Goal: Complete application form: Complete application form

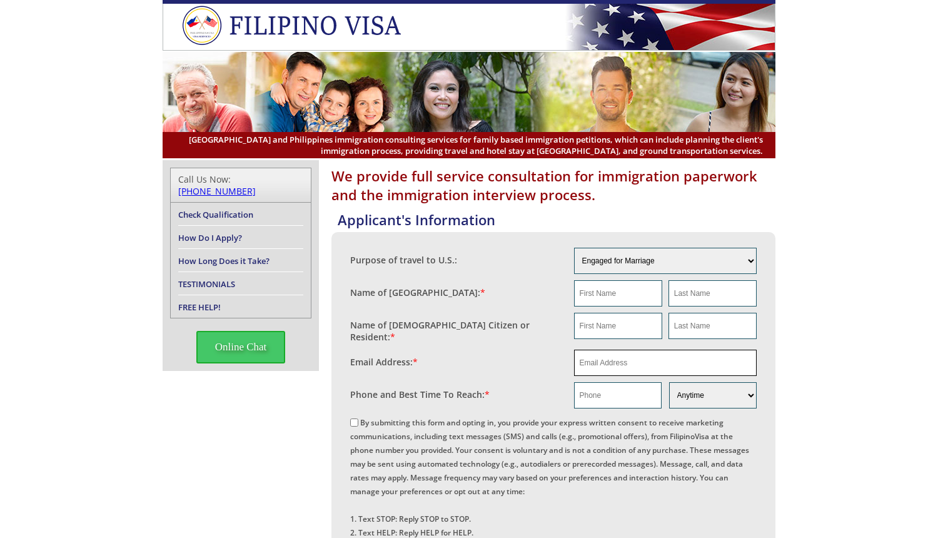
click at [628, 358] on input "email" at bounding box center [665, 363] width 183 height 26
paste input "[PERSON_NAME][EMAIL_ADDRESS][DOMAIN_NAME]"
type input "[PERSON_NAME][EMAIL_ADDRESS][DOMAIN_NAME]"
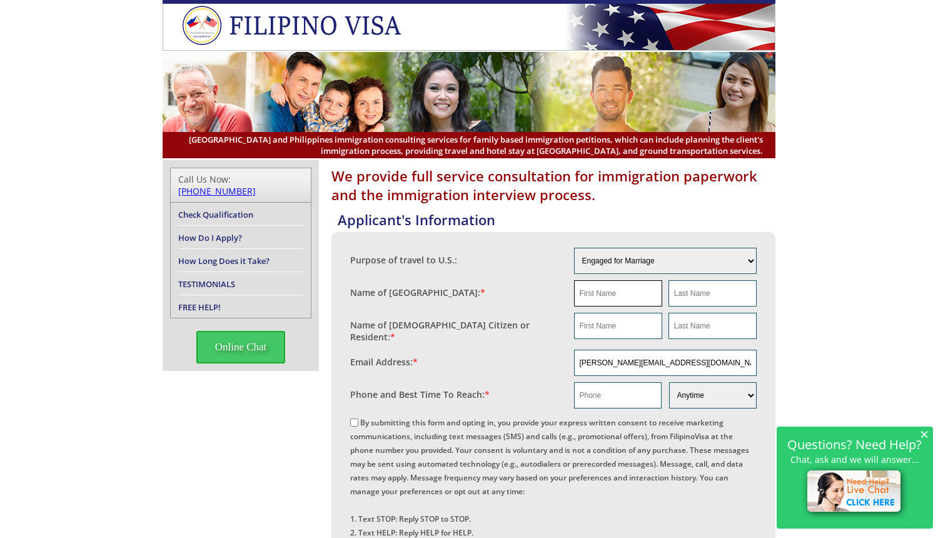
click at [614, 291] on input "text" at bounding box center [618, 293] width 88 height 26
paste input "Ma. [PERSON_NAME]"
type input "Ma. [PERSON_NAME]"
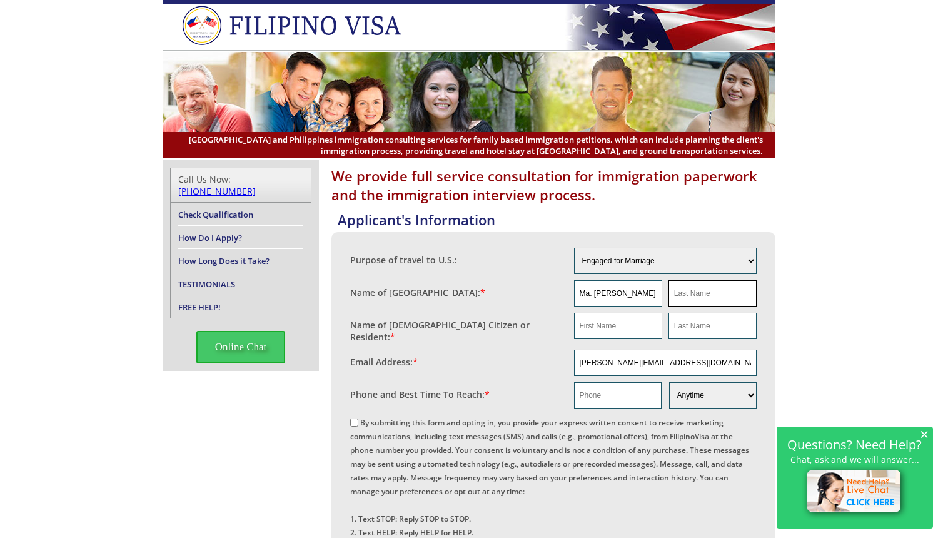
click at [714, 296] on input "text" at bounding box center [713, 293] width 88 height 26
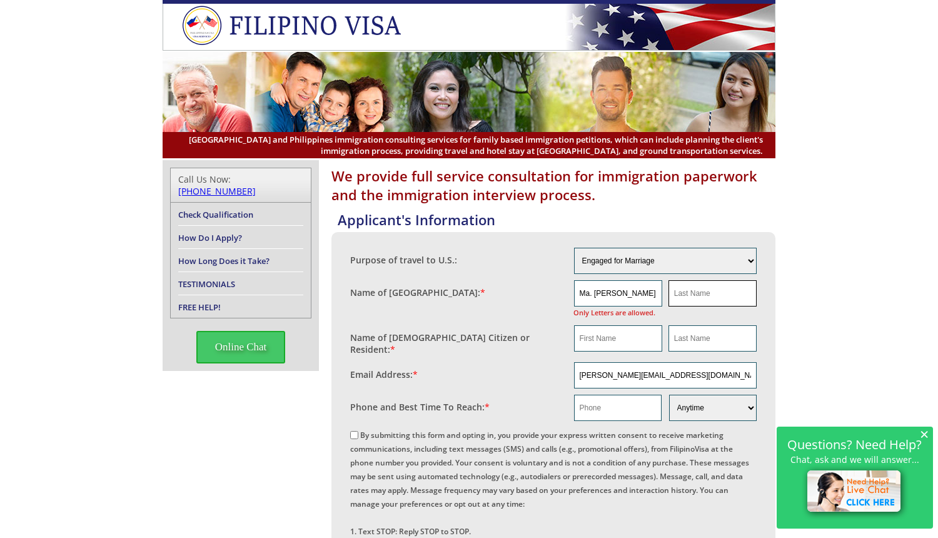
paste input "Ma. [PERSON_NAME]"
type input "Ma. [PERSON_NAME]"
click at [606, 295] on input "Ma. [PERSON_NAME]" at bounding box center [618, 293] width 88 height 26
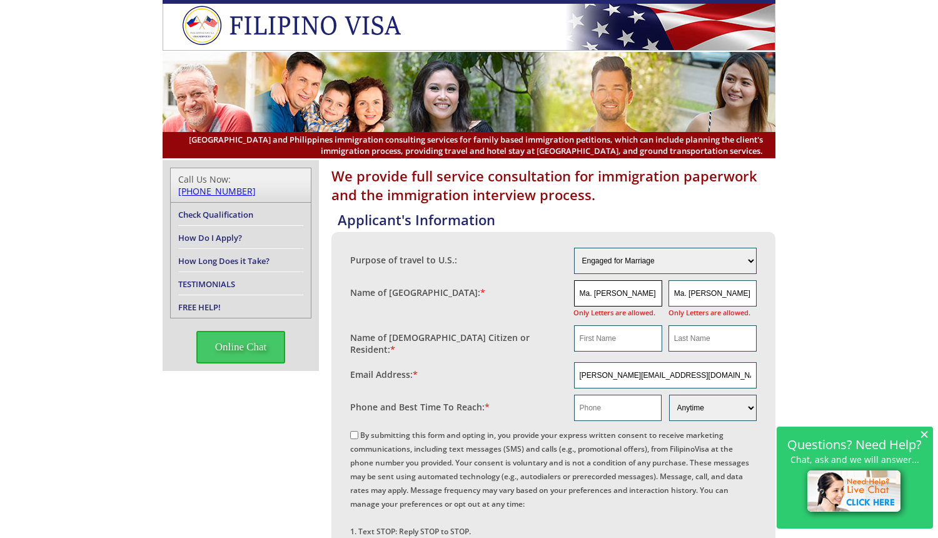
click at [591, 292] on input "Ma. [PERSON_NAME]" at bounding box center [618, 293] width 88 height 26
drag, startPoint x: 645, startPoint y: 294, endPoint x: 735, endPoint y: 291, distance: 89.5
click at [735, 291] on div "[PERSON_NAME] Ma. [PERSON_NAME] Only Letters are allowed." at bounding box center [665, 299] width 183 height 39
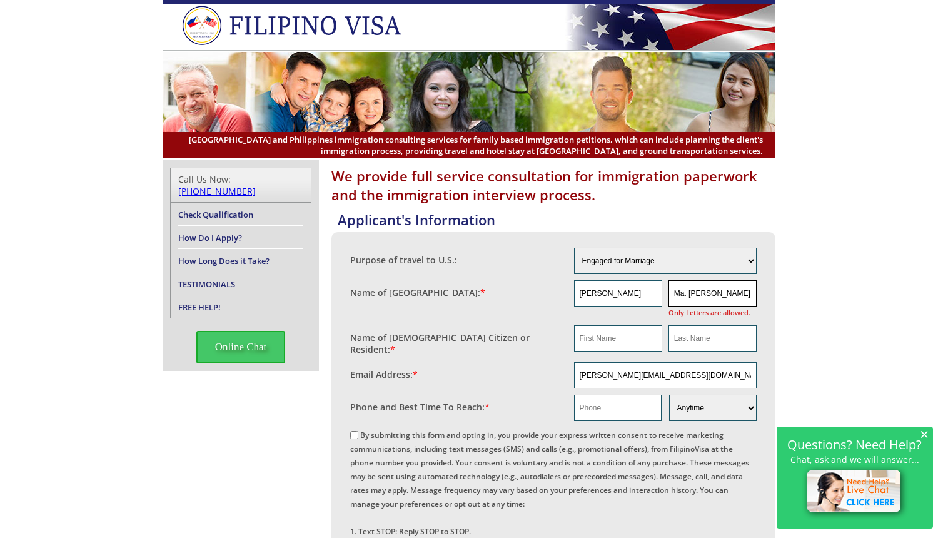
type input "[PERSON_NAME]"
drag, startPoint x: 739, startPoint y: 293, endPoint x: 606, endPoint y: 290, distance: 132.7
click at [606, 290] on div "[PERSON_NAME] Ma. [PERSON_NAME] Only Letters are allowed." at bounding box center [665, 299] width 183 height 39
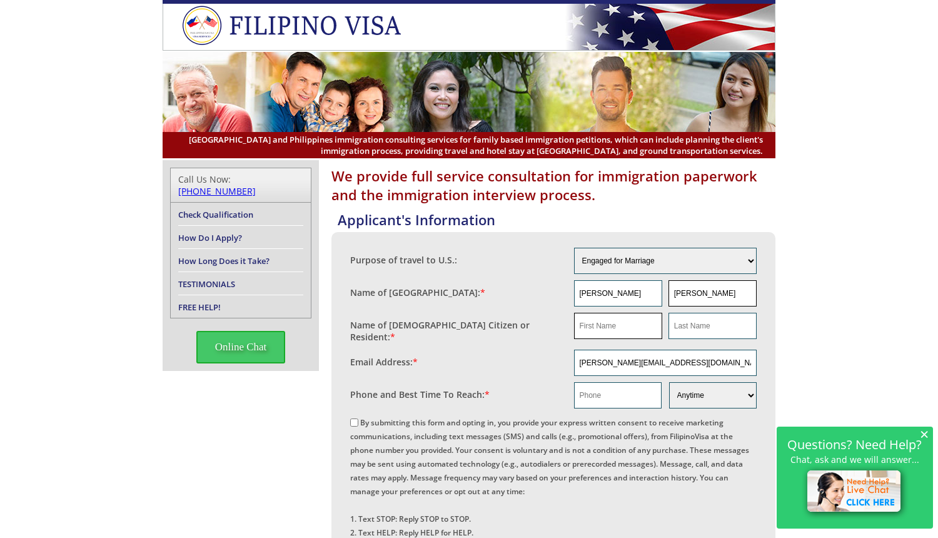
type input "[PERSON_NAME]"
click at [622, 334] on input "text" at bounding box center [618, 326] width 88 height 26
click at [619, 328] on input "text" at bounding box center [618, 326] width 88 height 26
paste input "[PERSON_NAME]/"
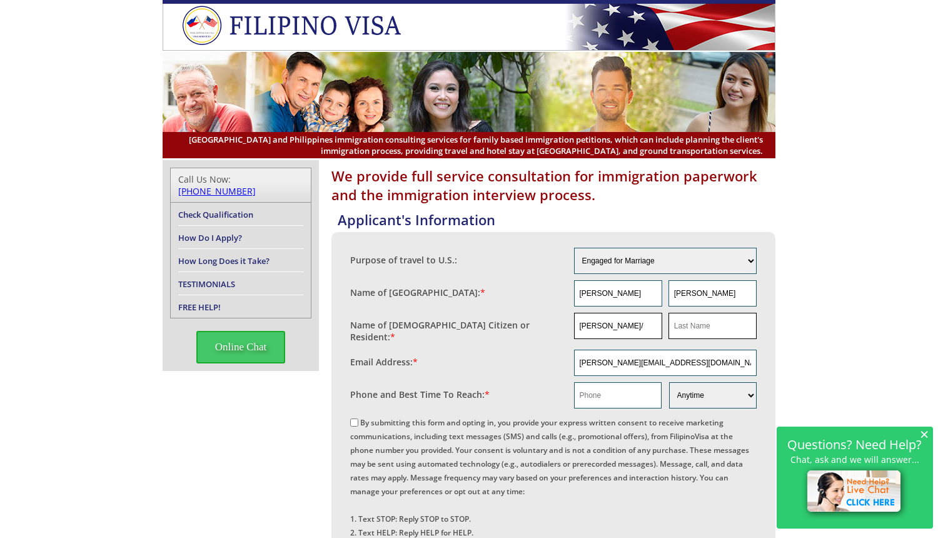
type input "[PERSON_NAME]/"
click at [708, 320] on input "text" at bounding box center [713, 326] width 88 height 26
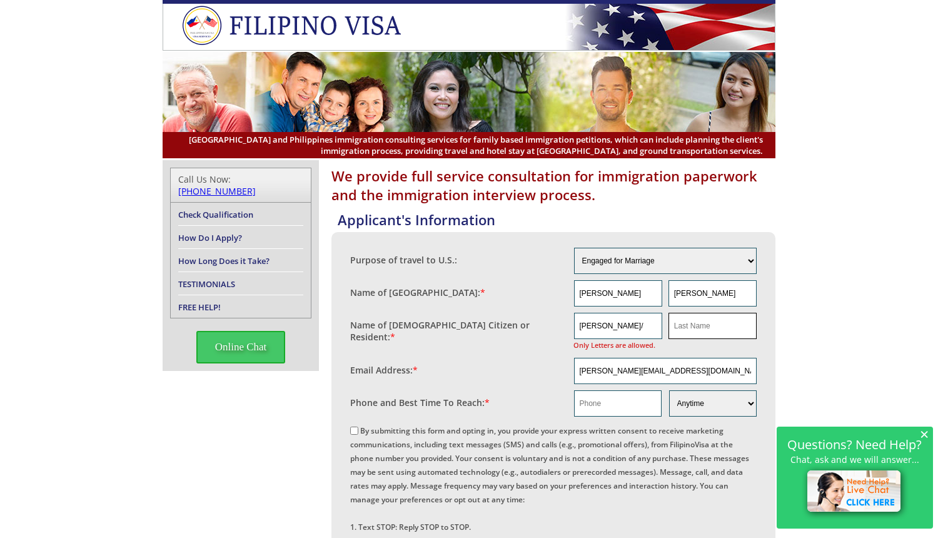
paste input "[PERSON_NAME]/"
drag, startPoint x: 716, startPoint y: 327, endPoint x: 540, endPoint y: 326, distance: 176.4
click at [541, 327] on fieldset "Name of [DEMOGRAPHIC_DATA] Citizen or Resident: * [PERSON_NAME]/ Only Letters a…" at bounding box center [553, 332] width 407 height 45
click at [714, 327] on input "[PERSON_NAME]/" at bounding box center [713, 326] width 88 height 26
type input "[PERSON_NAME]"
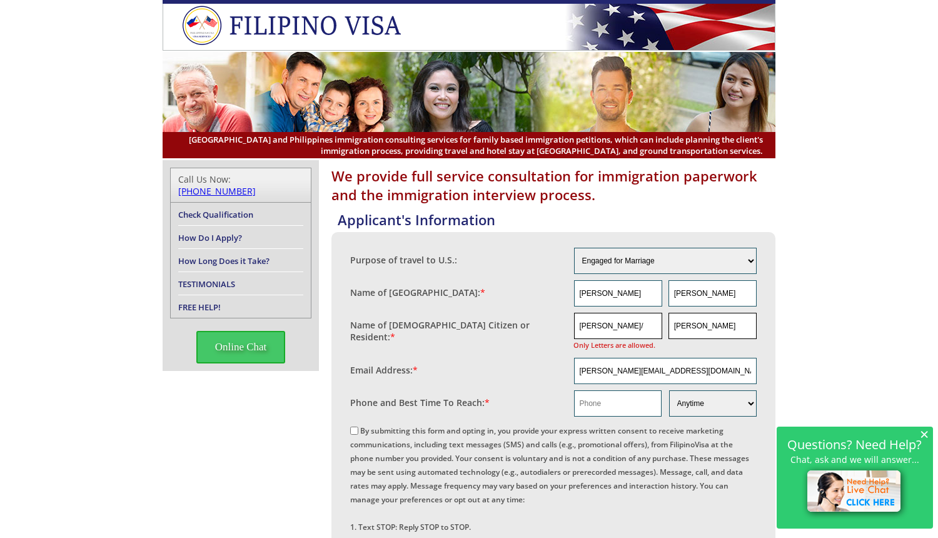
scroll to position [0, 10]
drag, startPoint x: 634, startPoint y: 329, endPoint x: 733, endPoint y: 335, distance: 99.0
click at [733, 335] on div "[PERSON_NAME]/ Only Letters are allowed. [PERSON_NAME]" at bounding box center [665, 332] width 183 height 39
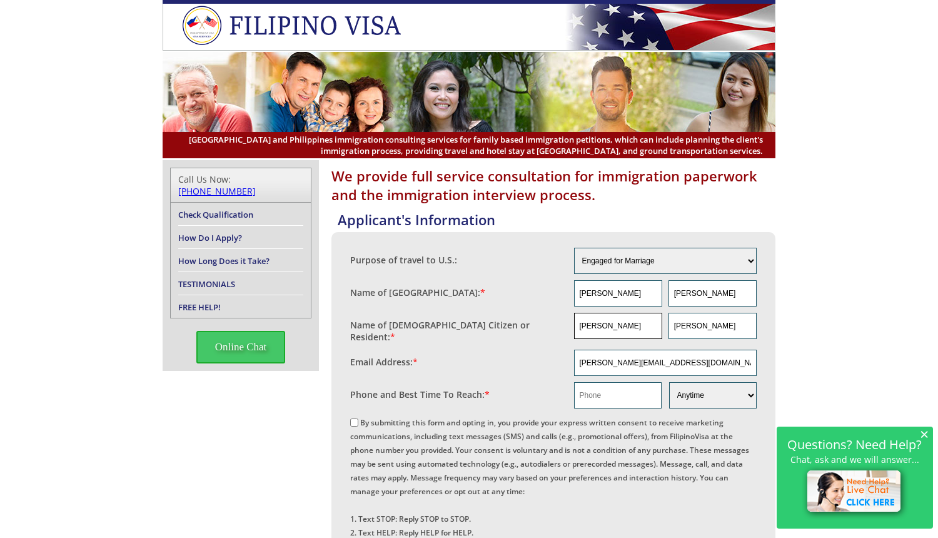
click at [580, 327] on input "[PERSON_NAME]" at bounding box center [618, 326] width 88 height 26
type input "[PERSON_NAME]"
click at [592, 395] on input "text" at bounding box center [618, 395] width 88 height 26
click at [594, 393] on input "text" at bounding box center [618, 395] width 88 height 26
click at [292, 404] on div "We provide full service consultation for immigration paperwork and the immigrat…" at bounding box center [469, 541] width 613 height 763
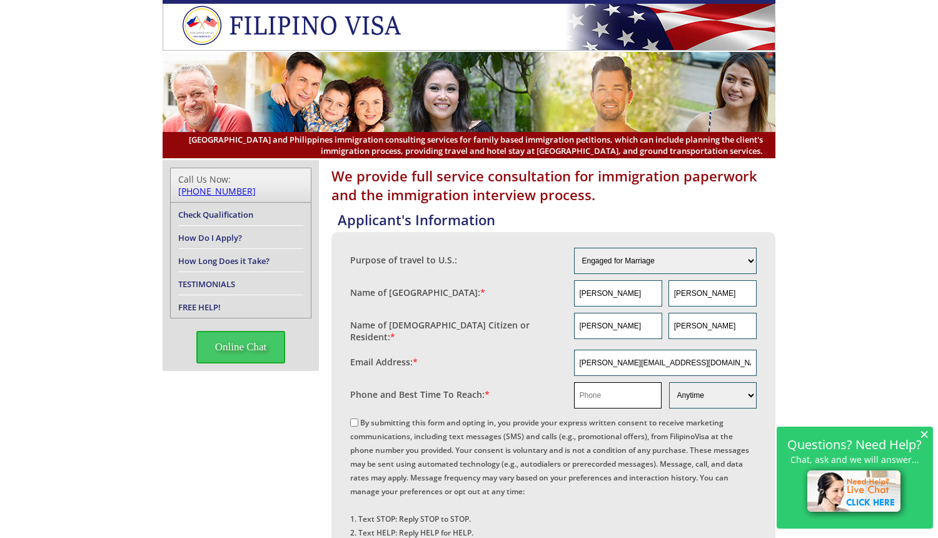
drag, startPoint x: 614, startPoint y: 395, endPoint x: 606, endPoint y: 395, distance: 8.1
click at [613, 395] on input "text" at bounding box center [618, 395] width 88 height 26
paste input "1 907 230 6798"
click at [584, 394] on input "1 907 230 6798" at bounding box center [618, 395] width 88 height 26
type input "19072306798"
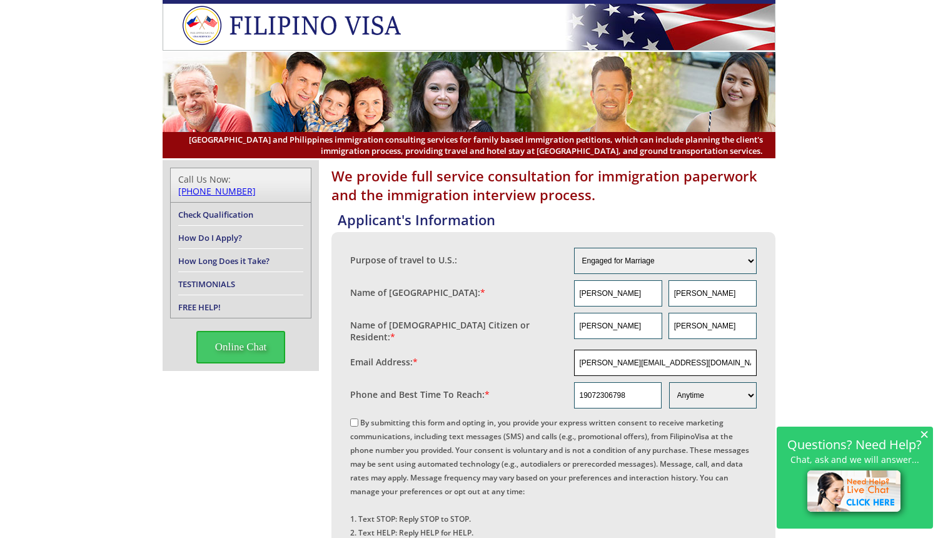
click at [578, 358] on input "[PERSON_NAME][EMAIL_ADDRESS][DOMAIN_NAME]" at bounding box center [665, 363] width 183 height 26
click at [353, 419] on input "By submitting this form and opting in, you provide your express written consent…" at bounding box center [354, 423] width 8 height 8
checkbox input "true"
drag, startPoint x: 671, startPoint y: 359, endPoint x: 496, endPoint y: 358, distance: 175.2
click at [496, 358] on fieldset "Email Address: * [PERSON_NAME][EMAIL_ADDRESS][DOMAIN_NAME]" at bounding box center [553, 363] width 407 height 33
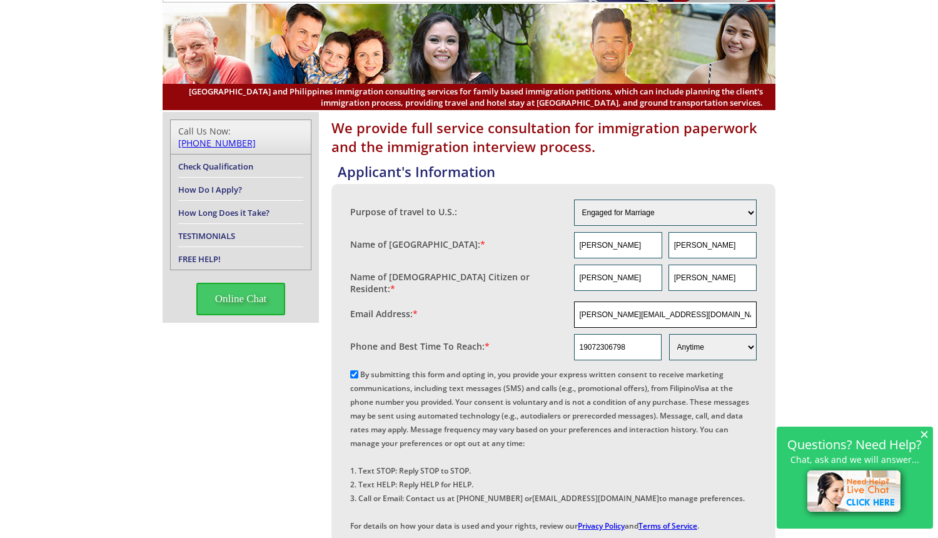
scroll to position [188, 0]
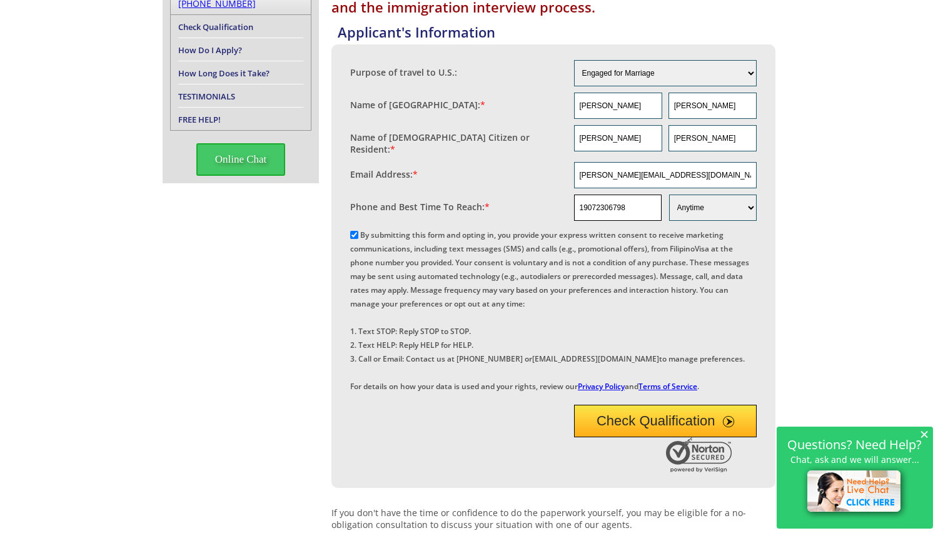
drag, startPoint x: 602, startPoint y: 460, endPoint x: 636, endPoint y: 207, distance: 255.0
click at [604, 437] on button "Check Qualification" at bounding box center [665, 421] width 183 height 33
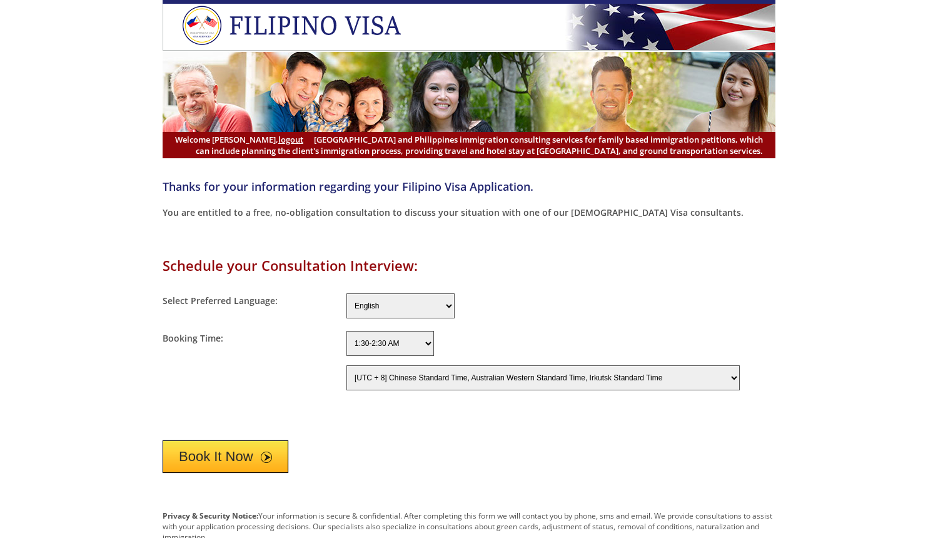
select select "-480"
click at [685, 282] on form "Schedule your Consultation Interview: Select Preferred Language: English Filipi…" at bounding box center [469, 364] width 613 height 217
